Goal: Task Accomplishment & Management: Complete application form

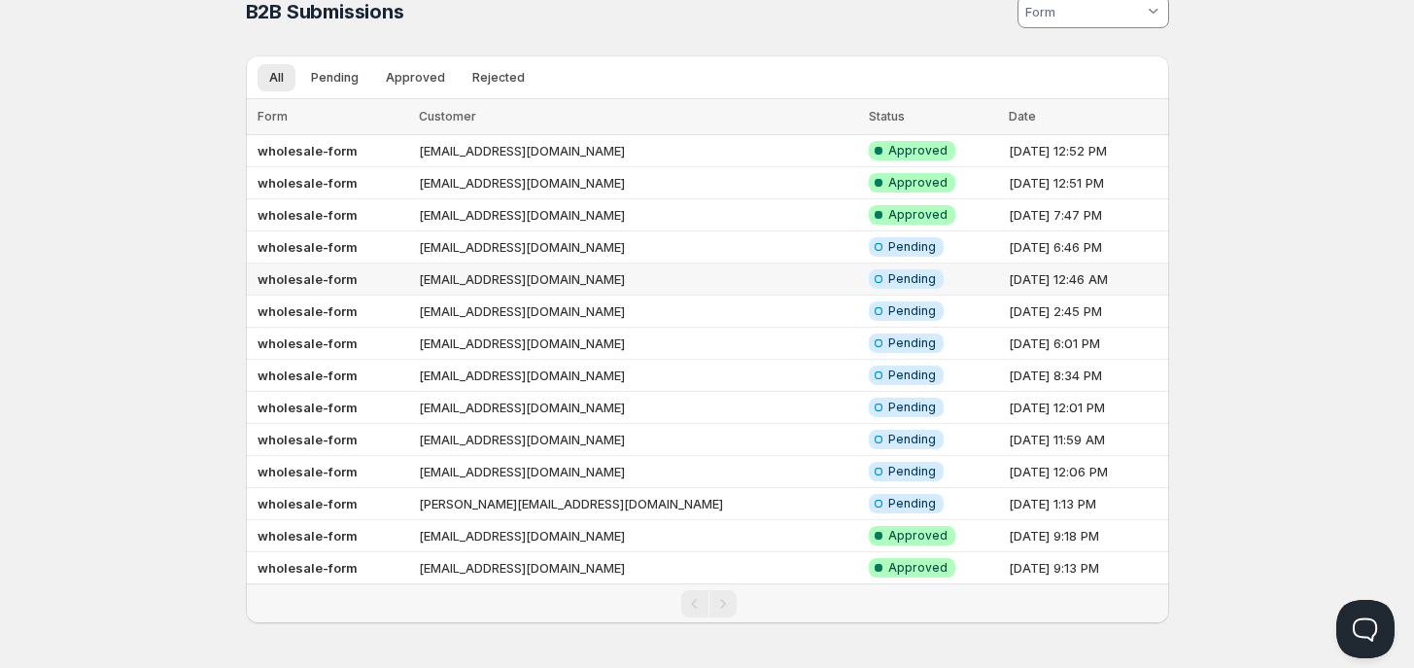
scroll to position [40, 0]
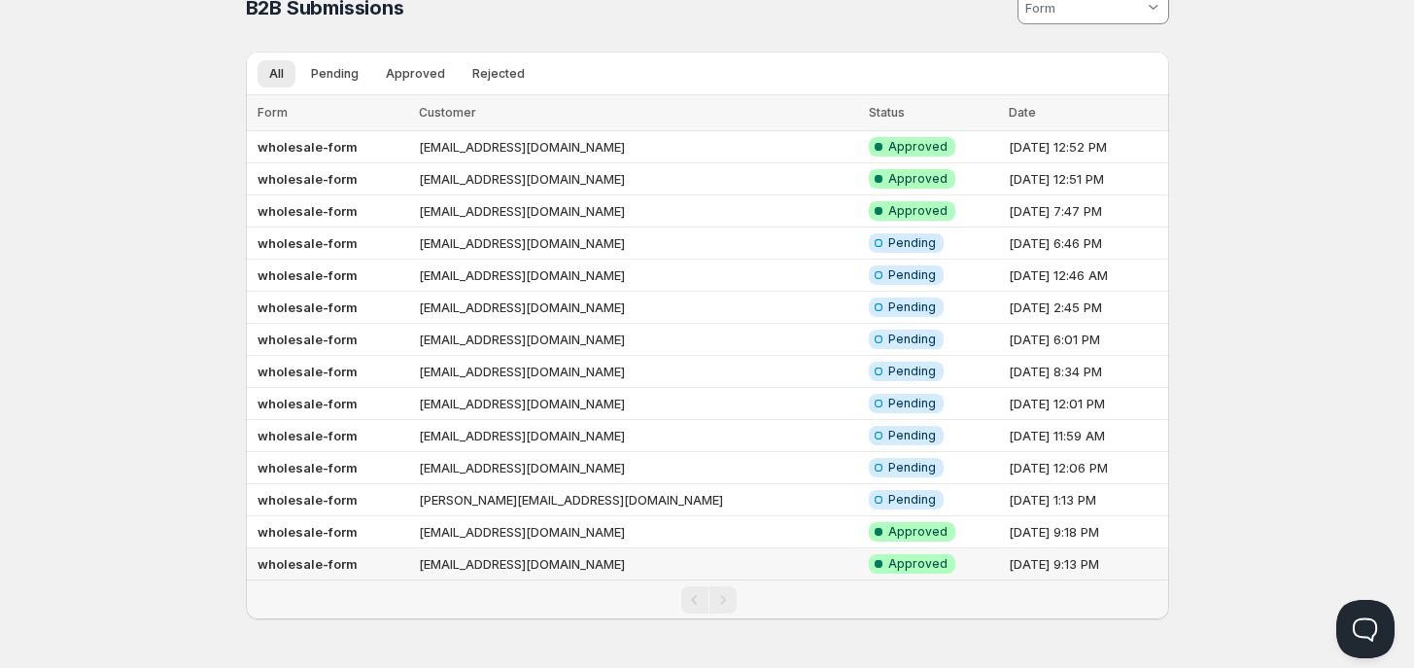
click at [636, 565] on td "[EMAIL_ADDRESS][DOMAIN_NAME]" at bounding box center [638, 564] width 450 height 32
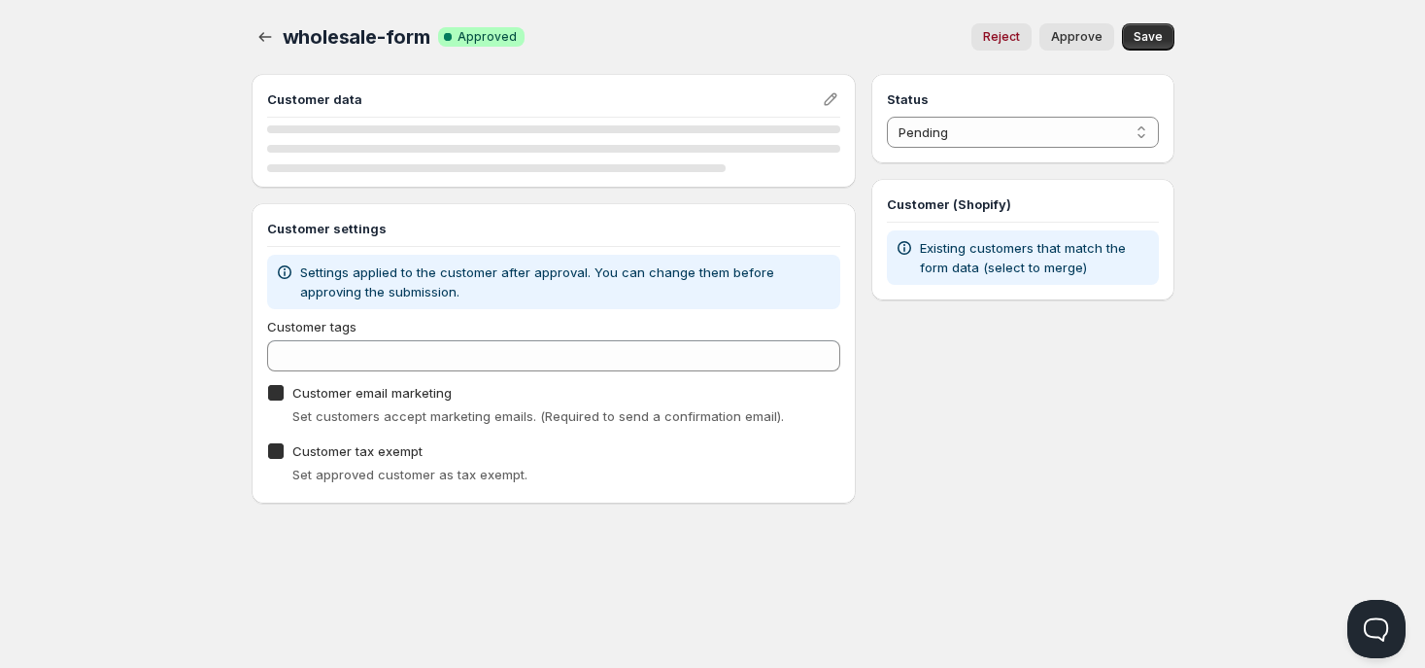
checkbox input "true"
select select "1"
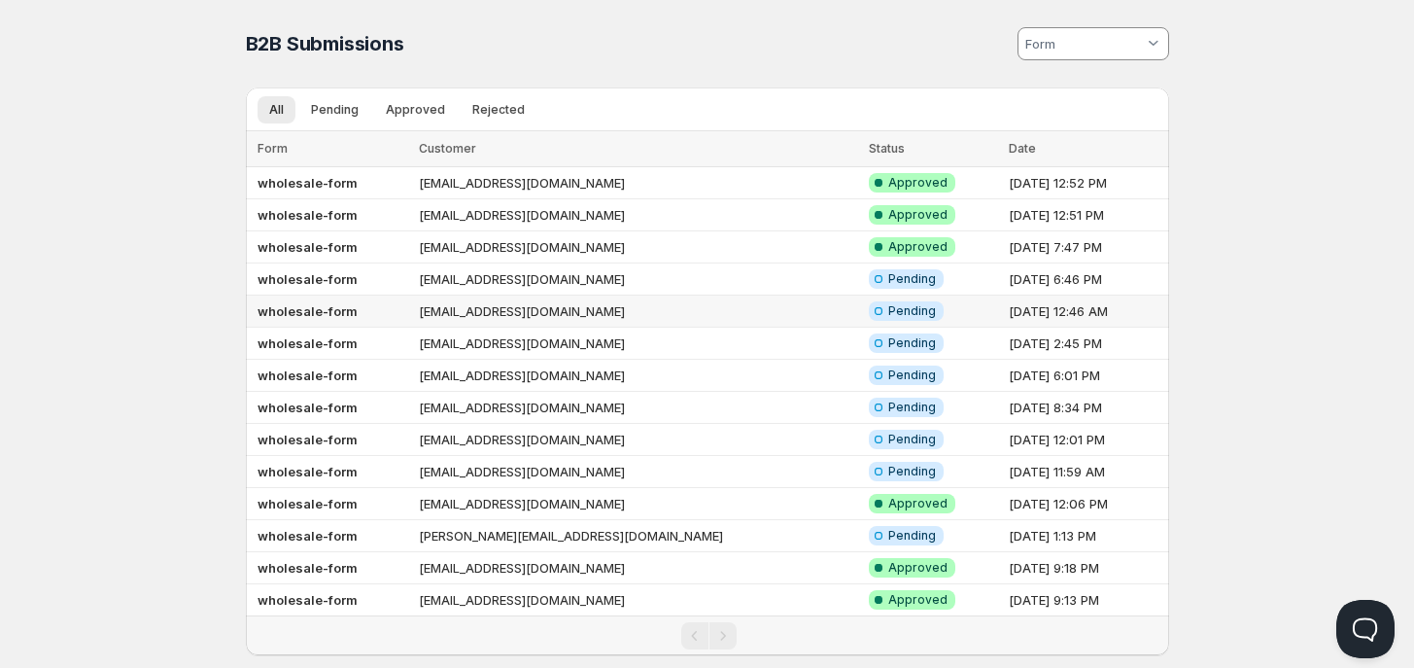
click at [413, 306] on td "wholesale-form" at bounding box center [329, 311] width 167 height 32
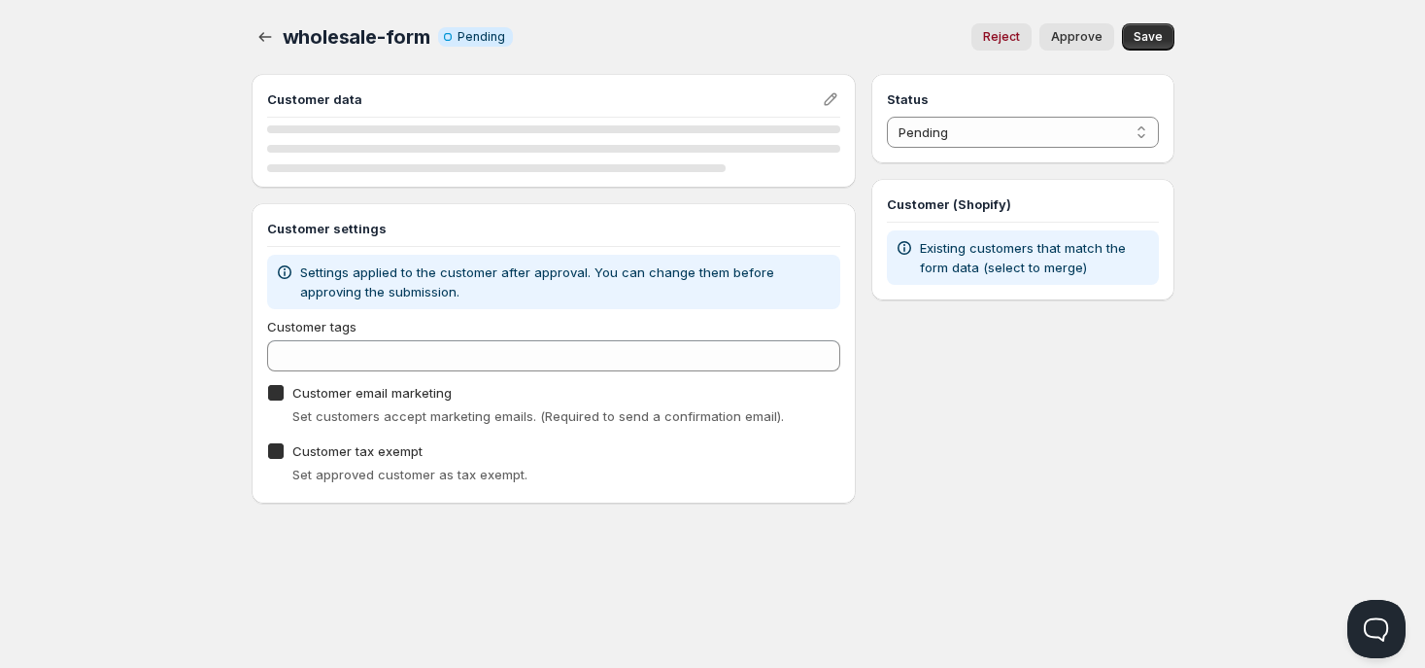
checkbox input "true"
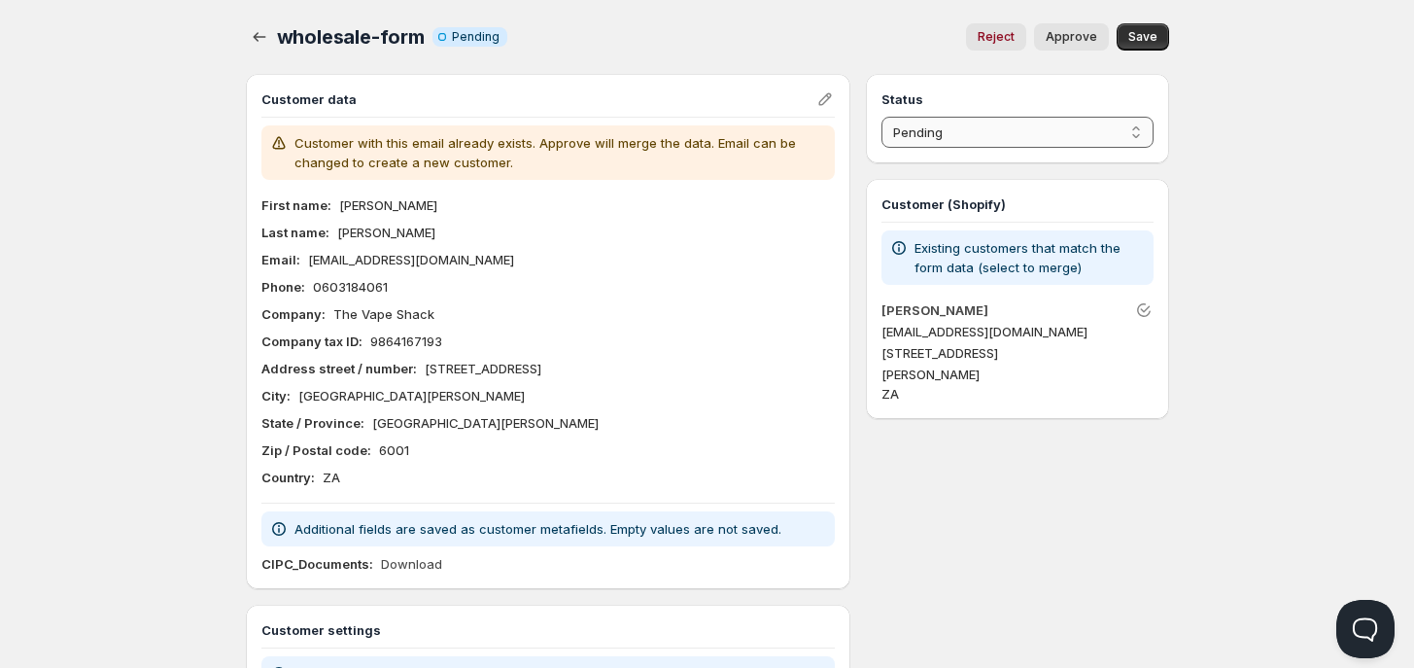
click at [934, 129] on select "Pending Approved Rejected Ignored Spam" at bounding box center [1016, 132] width 271 height 31
click at [819, 59] on div "wholesale-form. This page is ready wholesale-form Info Incomplete Pending Rejec…" at bounding box center [707, 37] width 923 height 74
